Goal: Task Accomplishment & Management: Manage account settings

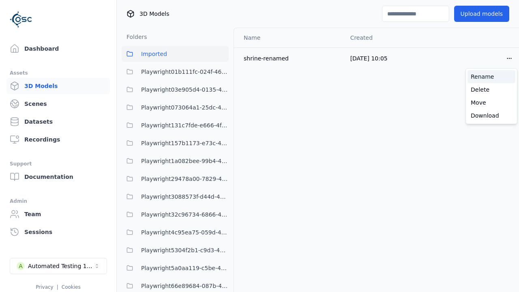
click at [492, 77] on div "Rename" at bounding box center [492, 76] width 48 height 13
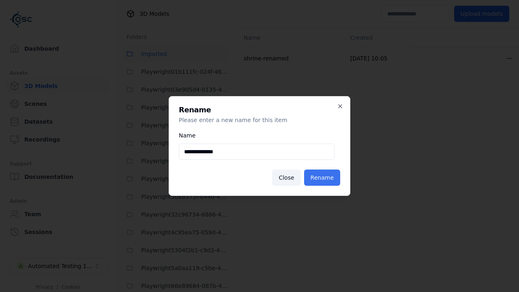
click at [324, 178] on button "Rename" at bounding box center [322, 178] width 36 height 16
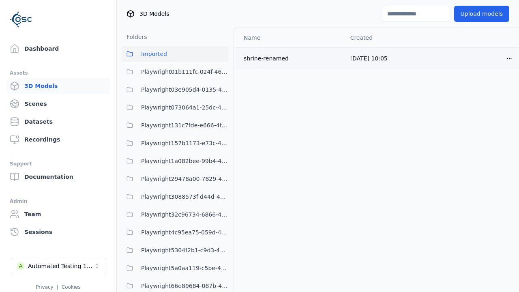
click at [510, 58] on html "Support Dashboard Assets 3D Models Scenes Datasets Recordings Support Documenta…" at bounding box center [259, 146] width 519 height 292
click at [492, 77] on div "Rename" at bounding box center [492, 76] width 48 height 13
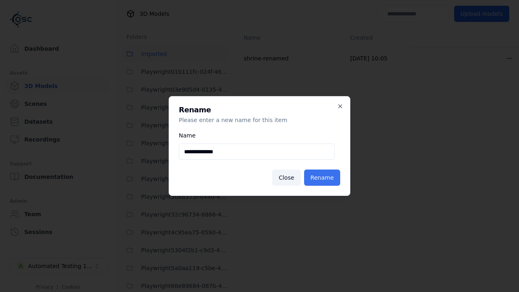
click at [324, 178] on button "Rename" at bounding box center [322, 178] width 36 height 16
